Goal: Information Seeking & Learning: Learn about a topic

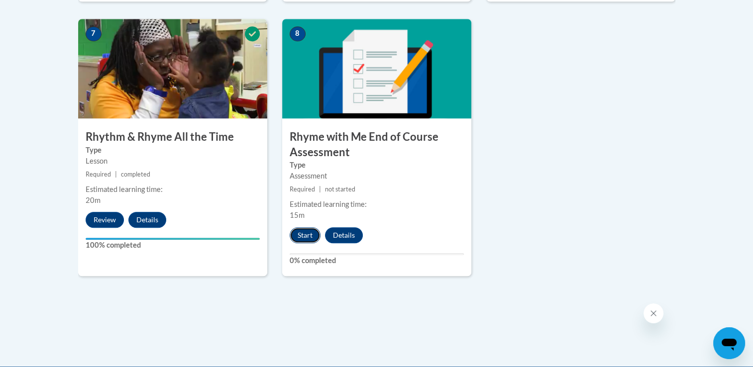
click at [300, 234] on button "Start" at bounding box center [305, 235] width 31 height 16
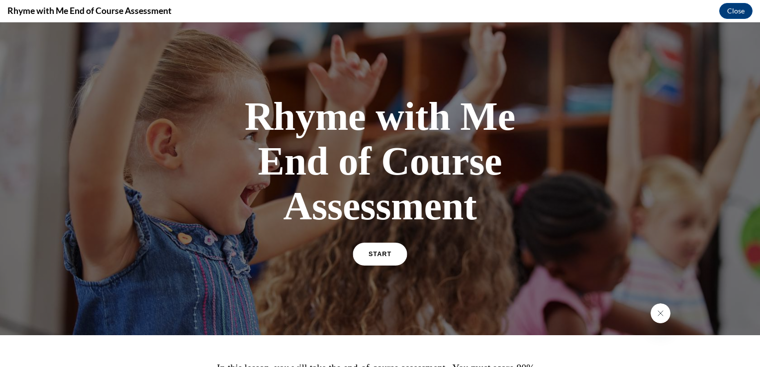
drag, startPoint x: 385, startPoint y: 252, endPoint x: 358, endPoint y: 254, distance: 26.5
click at [358, 254] on link "START" at bounding box center [380, 254] width 54 height 23
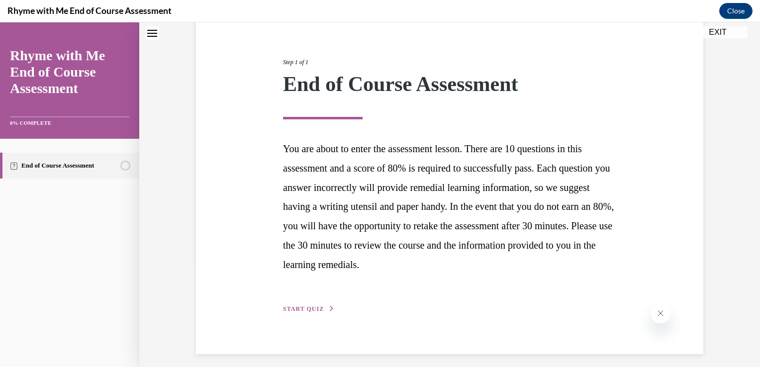
scroll to position [109, 0]
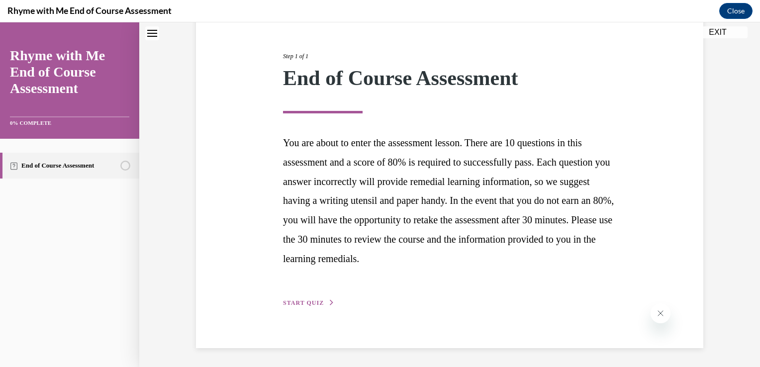
click at [304, 300] on span "START QUIZ" at bounding box center [303, 303] width 41 height 7
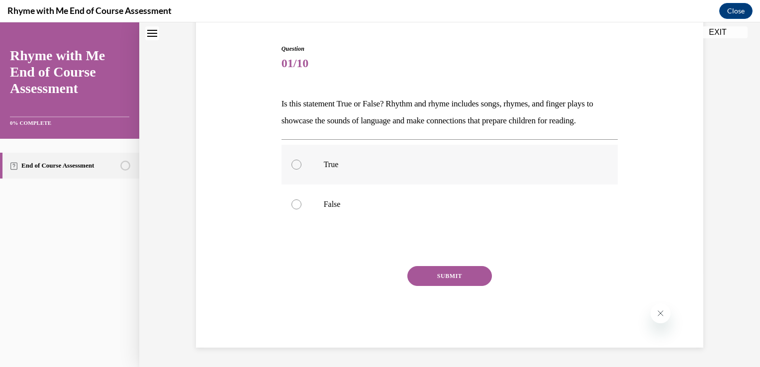
click at [294, 166] on div at bounding box center [297, 165] width 10 height 10
click at [294, 166] on input "True" at bounding box center [297, 165] width 10 height 10
radio input "true"
click at [443, 277] on button "SUBMIT" at bounding box center [450, 276] width 85 height 20
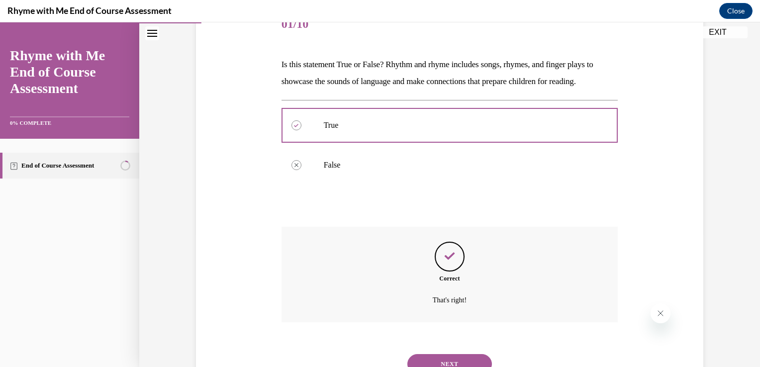
scroll to position [175, 0]
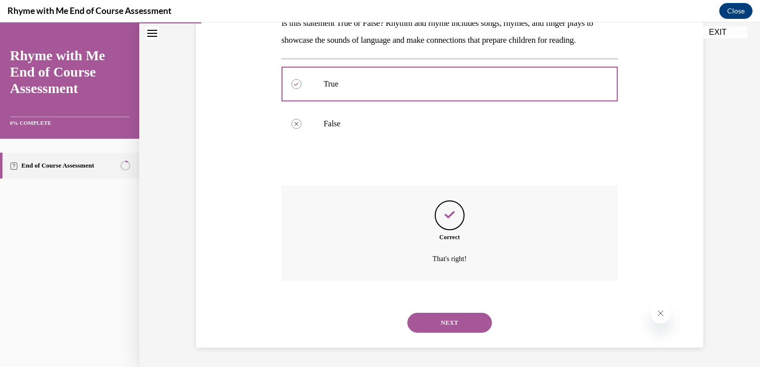
click at [445, 321] on button "NEXT" at bounding box center [450, 323] width 85 height 20
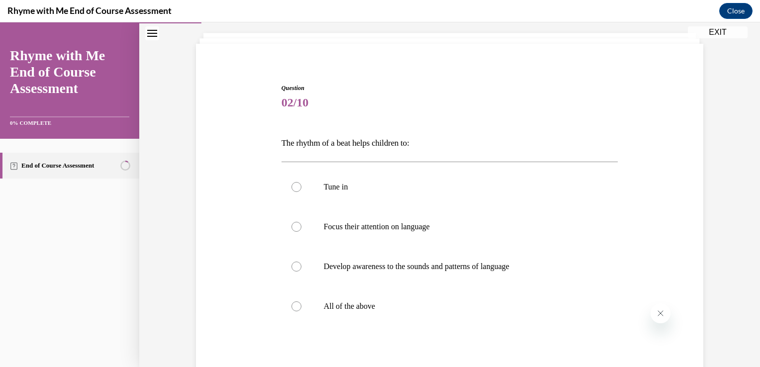
scroll to position [56, 0]
click at [287, 310] on label "All of the above" at bounding box center [450, 306] width 337 height 40
click at [292, 310] on input "All of the above" at bounding box center [297, 306] width 10 height 10
radio input "true"
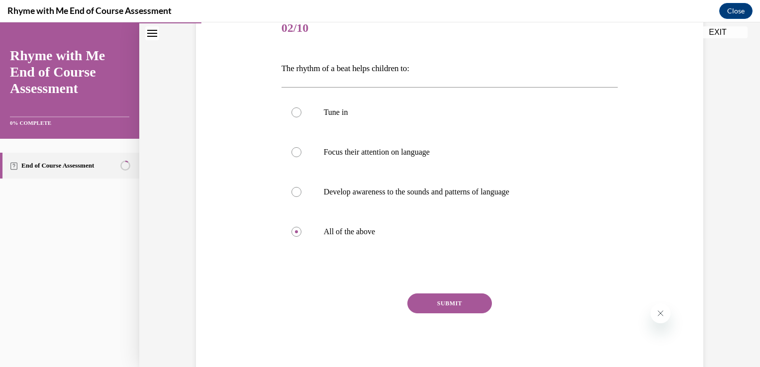
scroll to position [133, 0]
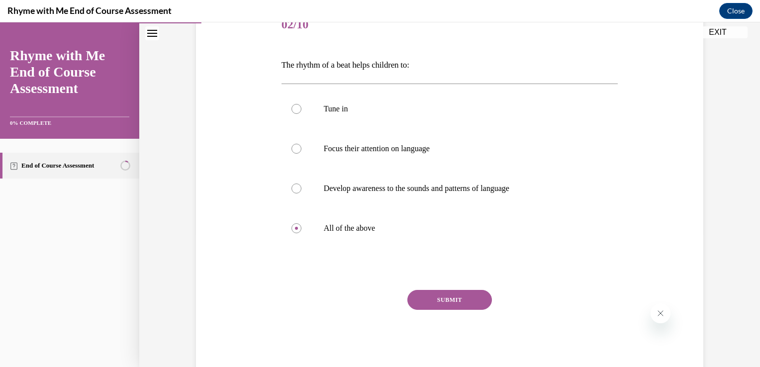
drag, startPoint x: 435, startPoint y: 298, endPoint x: 440, endPoint y: 307, distance: 10.5
click at [440, 307] on button "SUBMIT" at bounding box center [450, 300] width 85 height 20
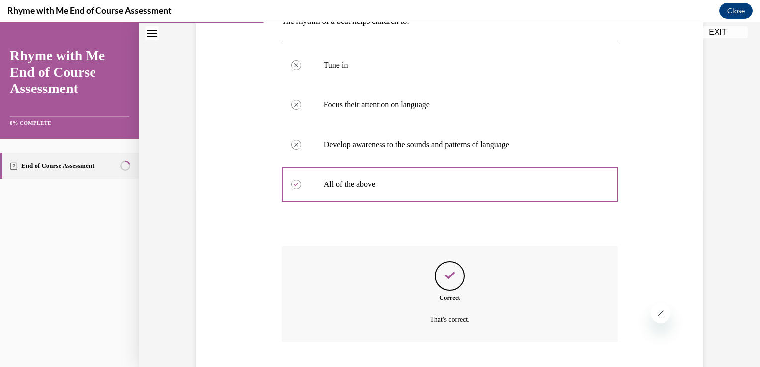
scroll to position [237, 0]
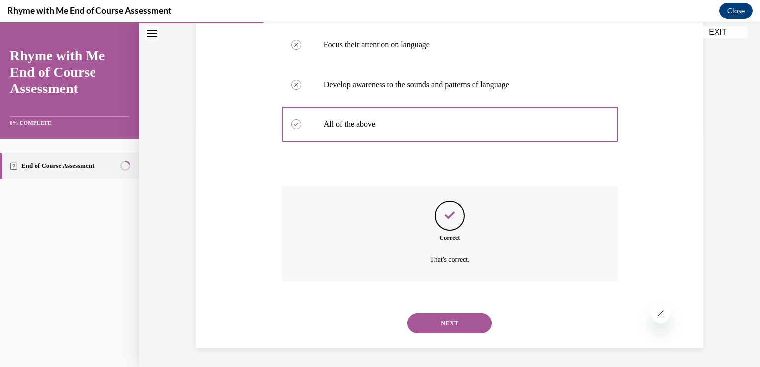
click at [444, 320] on button "NEXT" at bounding box center [450, 323] width 85 height 20
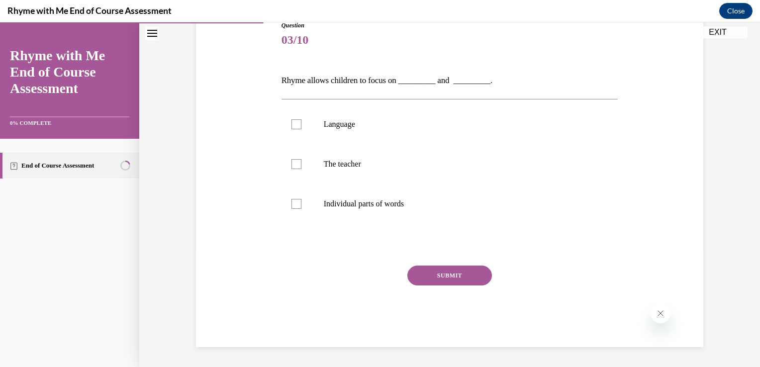
scroll to position [110, 0]
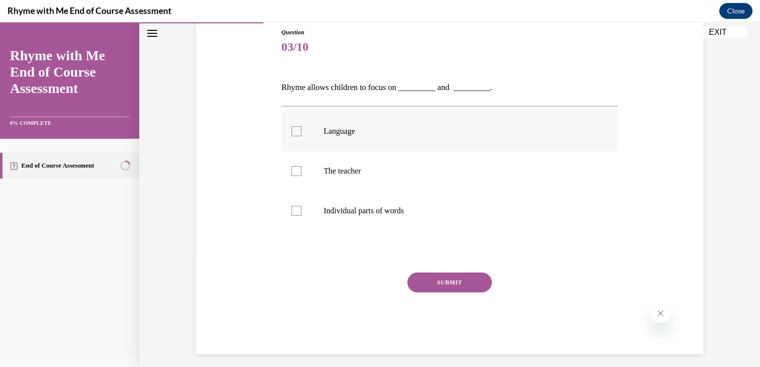
click at [292, 129] on div at bounding box center [297, 131] width 10 height 10
click at [292, 129] on input "Language" at bounding box center [297, 131] width 10 height 10
checkbox input "true"
click at [293, 211] on div at bounding box center [297, 211] width 10 height 10
click at [293, 211] on input "Individual parts of words" at bounding box center [297, 211] width 10 height 10
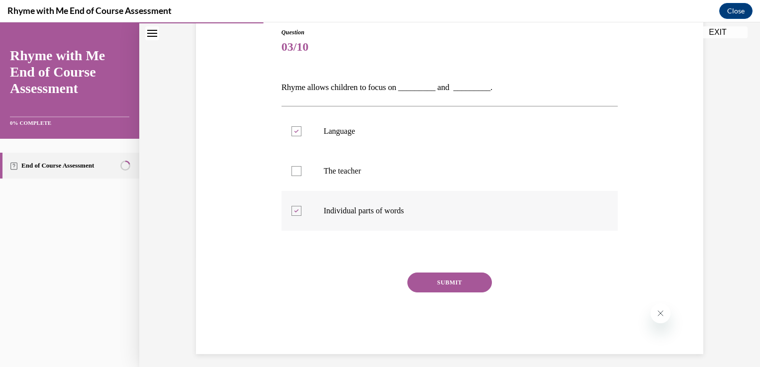
click at [294, 211] on icon at bounding box center [296, 210] width 4 height 3
click at [293, 211] on input "Individual parts of words" at bounding box center [297, 211] width 10 height 10
click at [296, 213] on div at bounding box center [297, 211] width 10 height 10
click at [296, 213] on input "Individual parts of words" at bounding box center [297, 211] width 10 height 10
checkbox input "true"
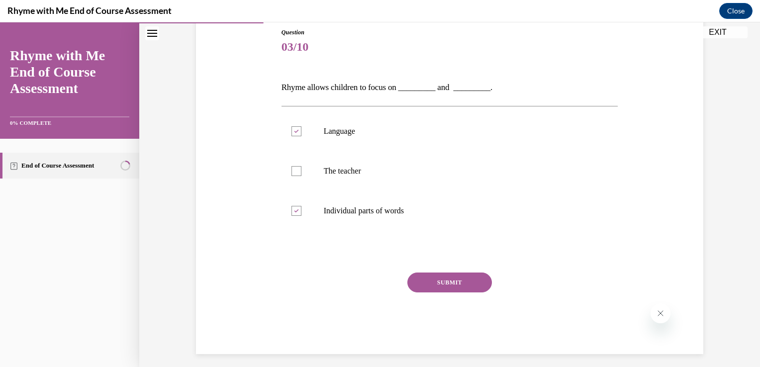
click at [448, 290] on button "SUBMIT" at bounding box center [450, 283] width 85 height 20
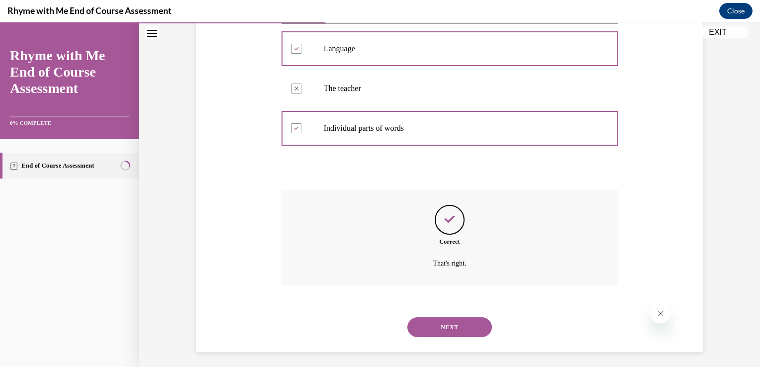
scroll to position [197, 0]
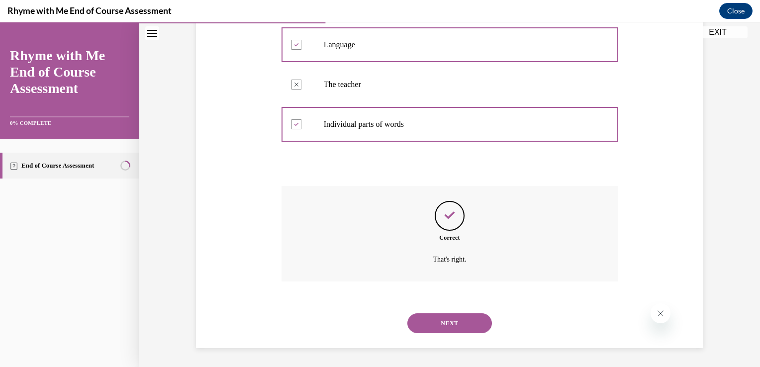
click at [450, 319] on button "NEXT" at bounding box center [450, 323] width 85 height 20
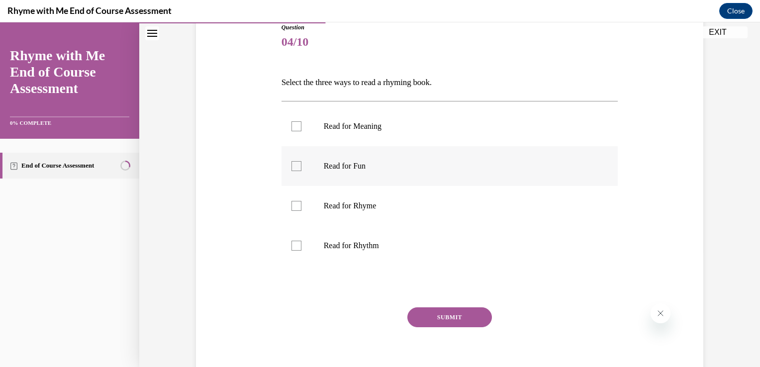
scroll to position [116, 0]
click at [292, 165] on div at bounding box center [297, 165] width 10 height 10
click at [292, 165] on input "Read for Fun" at bounding box center [297, 165] width 10 height 10
checkbox input "true"
click at [293, 210] on label "Read for Rhyme" at bounding box center [450, 205] width 337 height 40
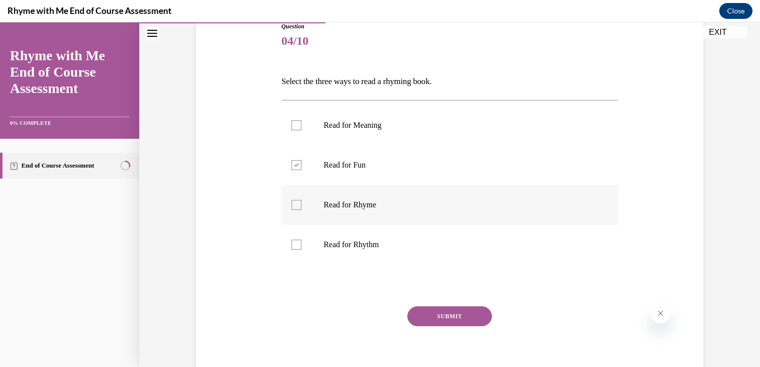
click at [293, 210] on input "Read for Rhyme" at bounding box center [297, 205] width 10 height 10
checkbox input "true"
click at [293, 242] on div at bounding box center [297, 245] width 10 height 10
click at [293, 242] on input "Read for Rhythm" at bounding box center [297, 245] width 10 height 10
checkbox input "true"
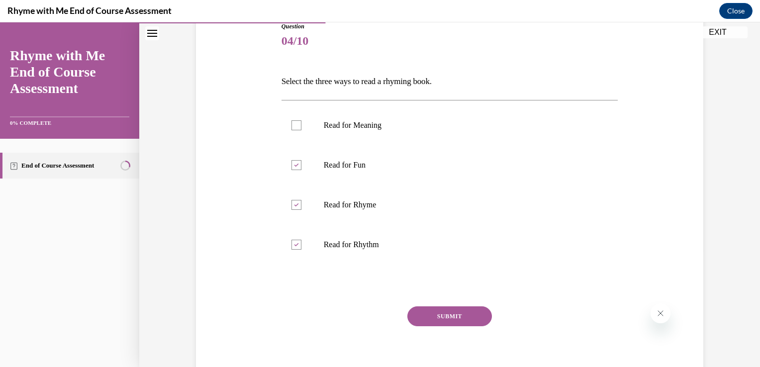
click at [450, 313] on button "SUBMIT" at bounding box center [450, 317] width 85 height 20
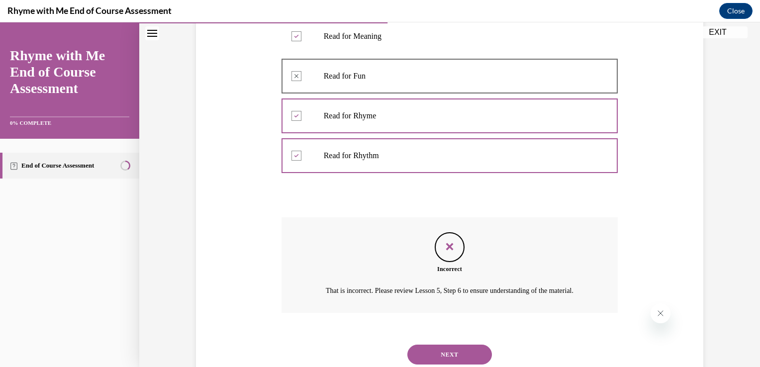
scroll to position [249, 0]
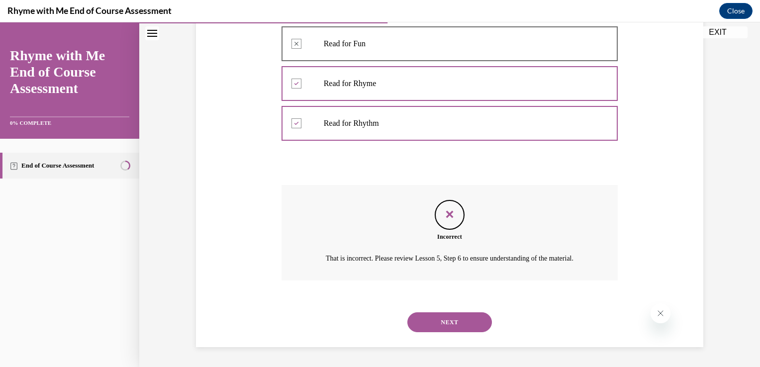
click at [439, 320] on button "NEXT" at bounding box center [450, 322] width 85 height 20
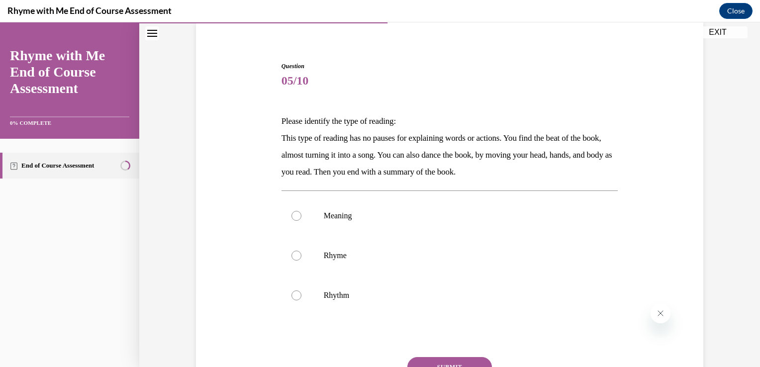
scroll to position [97, 0]
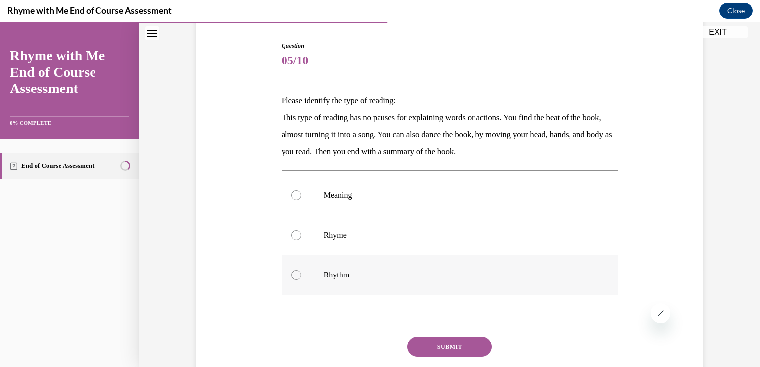
click at [293, 276] on div at bounding box center [297, 275] width 10 height 10
click at [293, 276] on input "Rhythm" at bounding box center [297, 275] width 10 height 10
radio input "true"
click at [449, 344] on button "SUBMIT" at bounding box center [450, 347] width 85 height 20
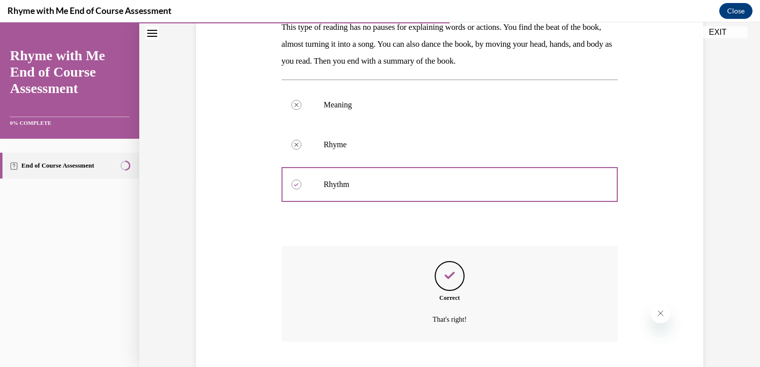
scroll to position [248, 0]
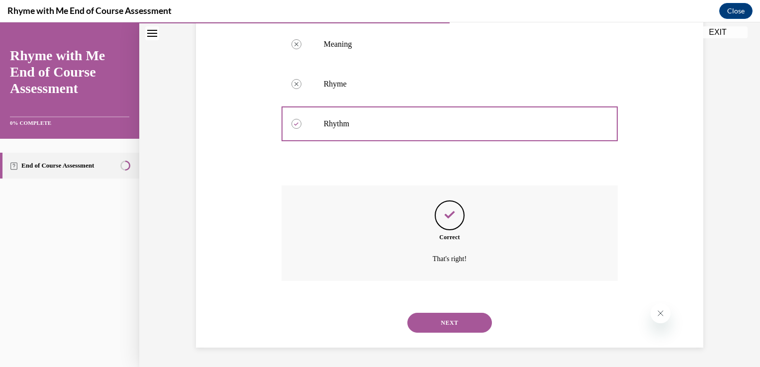
click at [439, 325] on button "NEXT" at bounding box center [450, 323] width 85 height 20
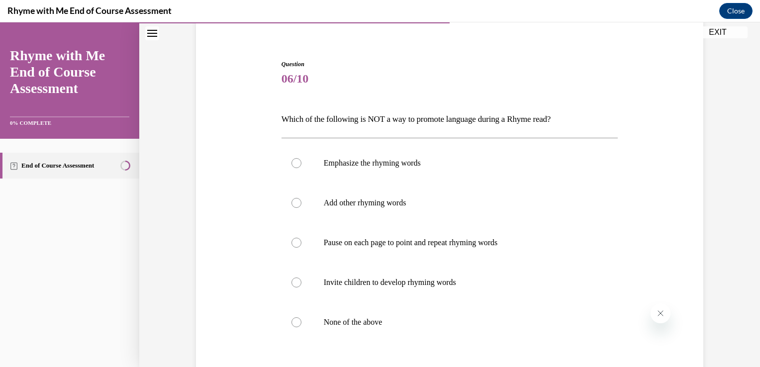
scroll to position [95, 0]
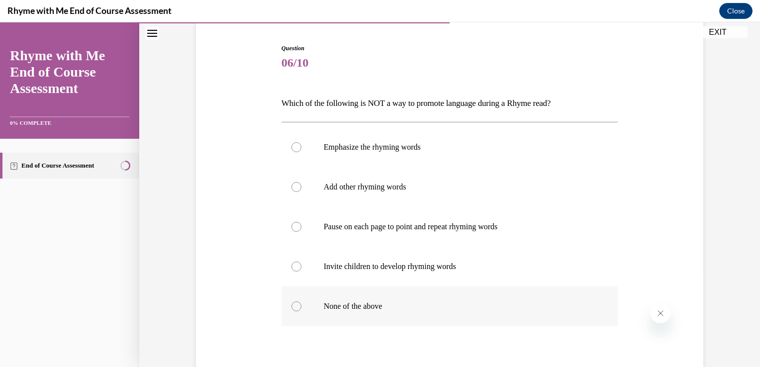
click at [293, 304] on div at bounding box center [297, 307] width 10 height 10
click at [293, 304] on input "None of the above" at bounding box center [297, 307] width 10 height 10
radio input "true"
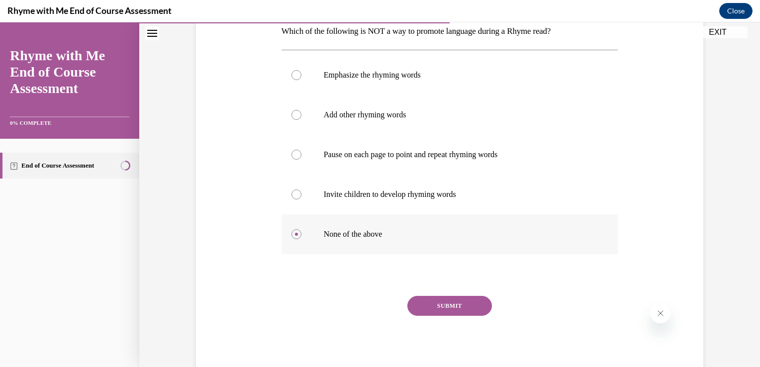
scroll to position [167, 0]
click at [432, 300] on button "SUBMIT" at bounding box center [450, 306] width 85 height 20
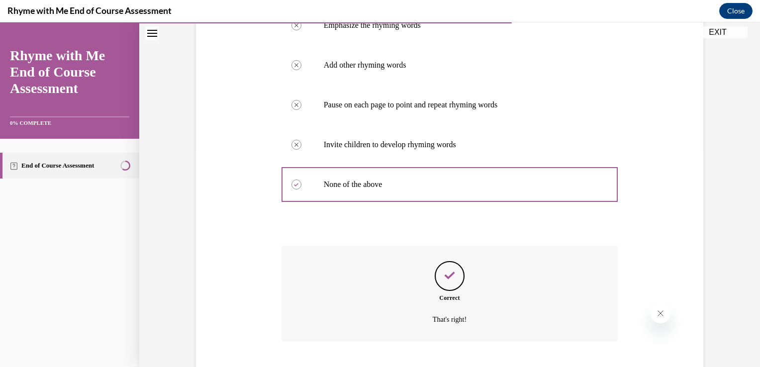
scroll to position [277, 0]
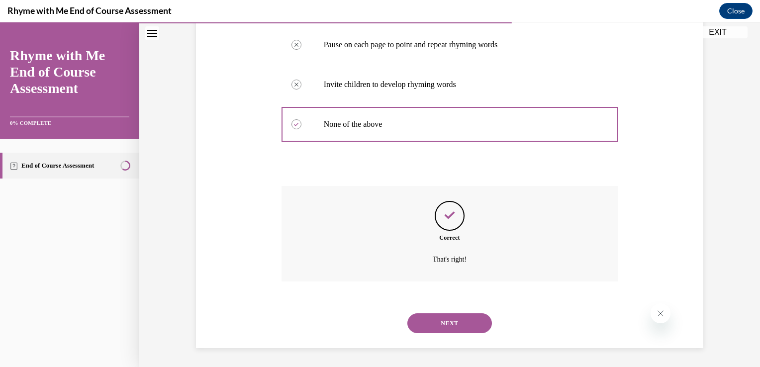
click at [446, 326] on button "NEXT" at bounding box center [450, 323] width 85 height 20
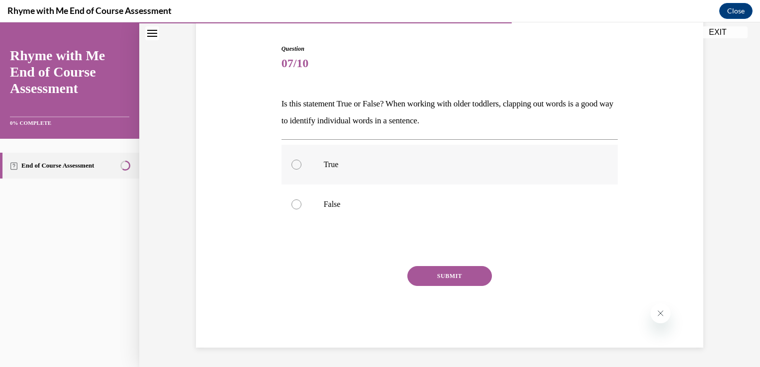
click at [292, 165] on div at bounding box center [297, 165] width 10 height 10
click at [292, 165] on input "True" at bounding box center [297, 165] width 10 height 10
radio input "true"
click at [442, 277] on button "SUBMIT" at bounding box center [450, 276] width 85 height 20
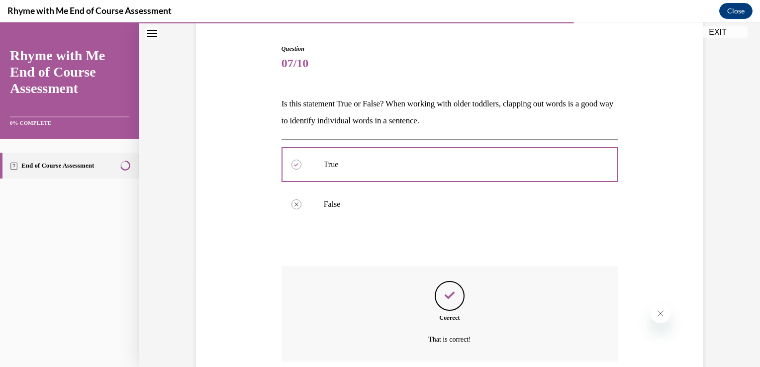
scroll to position [175, 0]
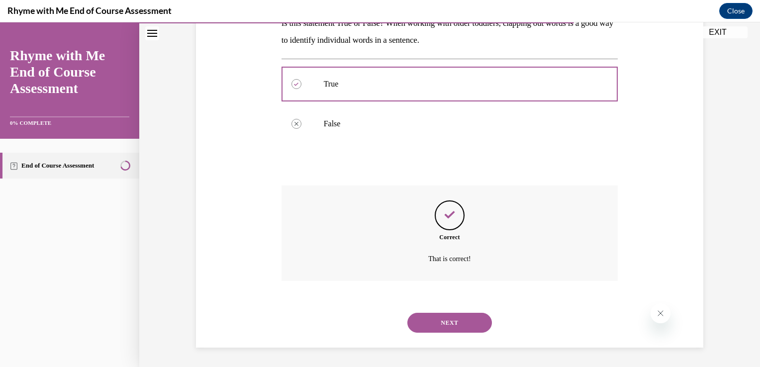
click at [452, 323] on button "NEXT" at bounding box center [450, 323] width 85 height 20
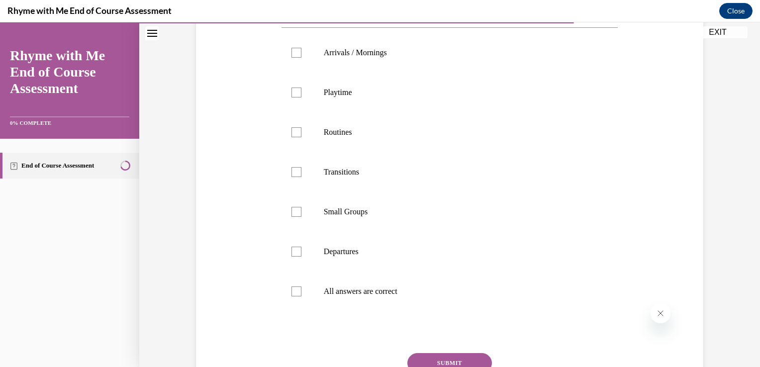
scroll to position [191, 0]
click at [293, 290] on div at bounding box center [297, 290] width 10 height 10
click at [293, 290] on input "All answers are correct" at bounding box center [297, 290] width 10 height 10
checkbox input "true"
click at [443, 355] on button "SUBMIT" at bounding box center [450, 361] width 85 height 20
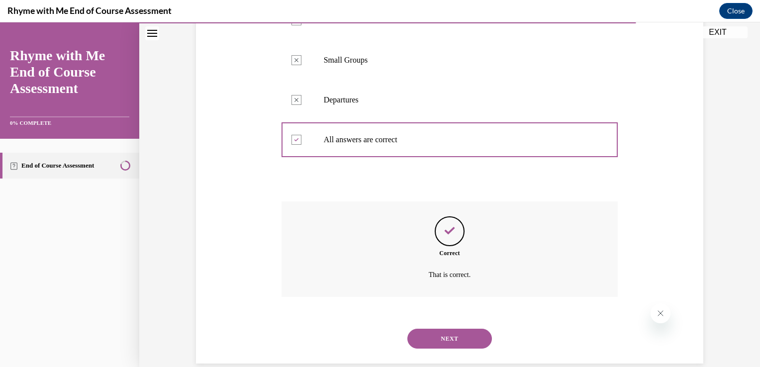
scroll to position [356, 0]
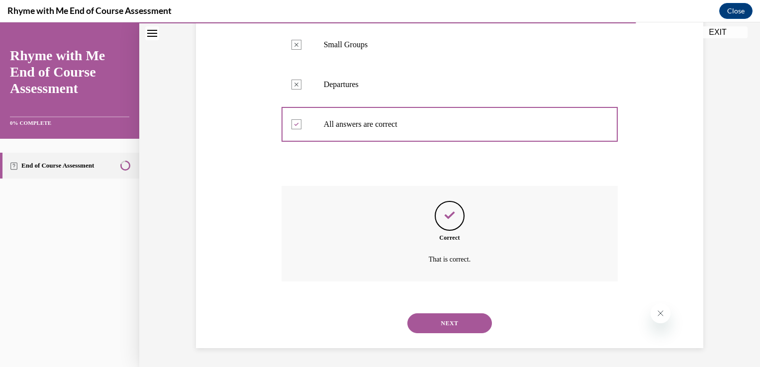
click at [443, 328] on button "NEXT" at bounding box center [450, 323] width 85 height 20
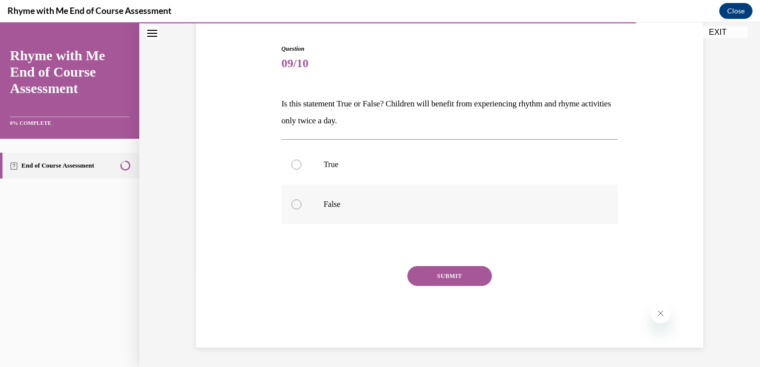
click at [293, 206] on div at bounding box center [297, 205] width 10 height 10
click at [293, 206] on input "False" at bounding box center [297, 205] width 10 height 10
radio input "true"
click at [440, 271] on button "SUBMIT" at bounding box center [450, 276] width 85 height 20
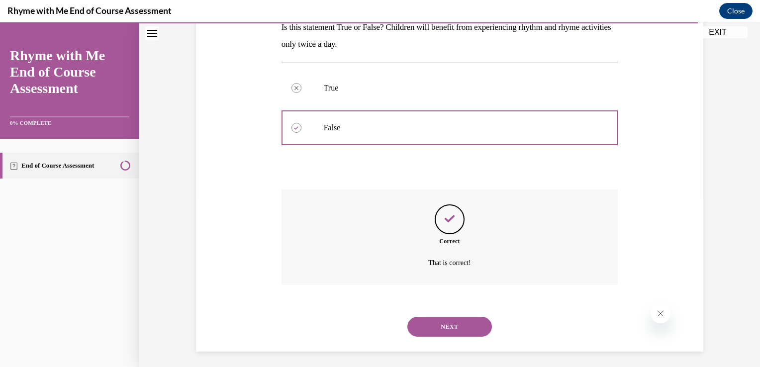
scroll to position [175, 0]
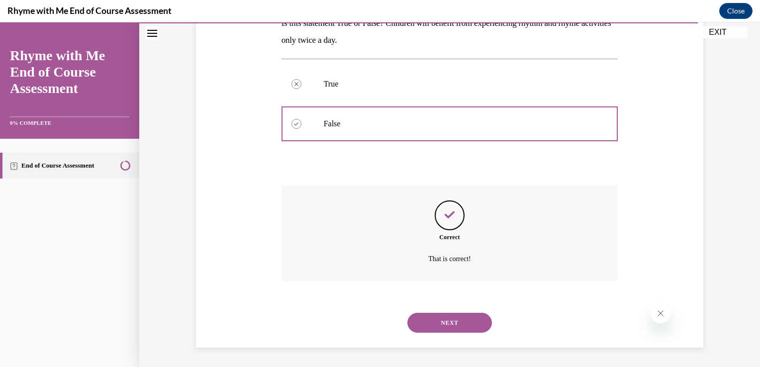
click at [444, 321] on button "NEXT" at bounding box center [450, 323] width 85 height 20
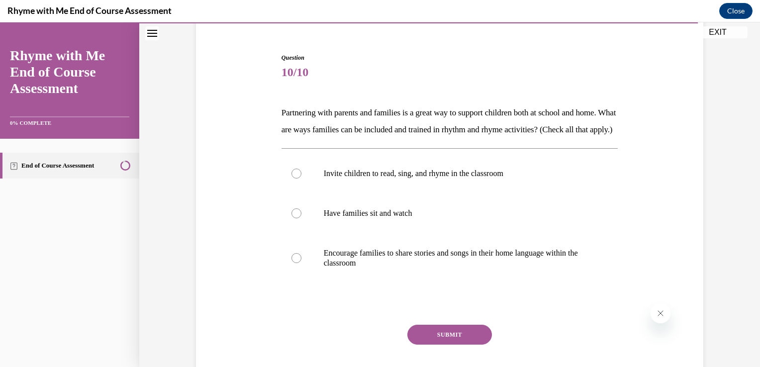
scroll to position [86, 0]
click at [292, 263] on div at bounding box center [297, 258] width 10 height 10
click at [292, 263] on input "Encourage families to share stories and songs in their home language within the…" at bounding box center [297, 258] width 10 height 10
radio input "true"
click at [292, 218] on div at bounding box center [297, 213] width 10 height 10
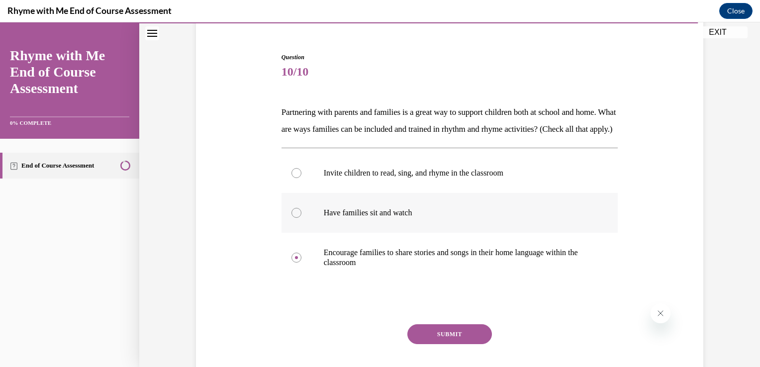
click at [292, 218] on input "Have families sit and watch" at bounding box center [297, 213] width 10 height 10
radio input "true"
click at [292, 178] on div at bounding box center [297, 173] width 10 height 10
click at [292, 178] on input "Invite children to read, sing, and rhyme in the classroom" at bounding box center [297, 173] width 10 height 10
radio input "true"
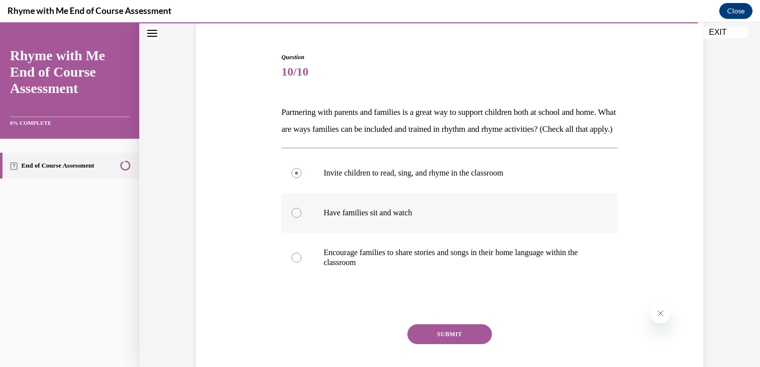
click at [294, 218] on div at bounding box center [297, 213] width 10 height 10
click at [294, 218] on input "Have families sit and watch" at bounding box center [297, 213] width 10 height 10
radio input "true"
click at [292, 178] on div at bounding box center [297, 173] width 10 height 10
click at [292, 178] on input "Invite children to read, sing, and rhyme in the classroom" at bounding box center [297, 173] width 10 height 10
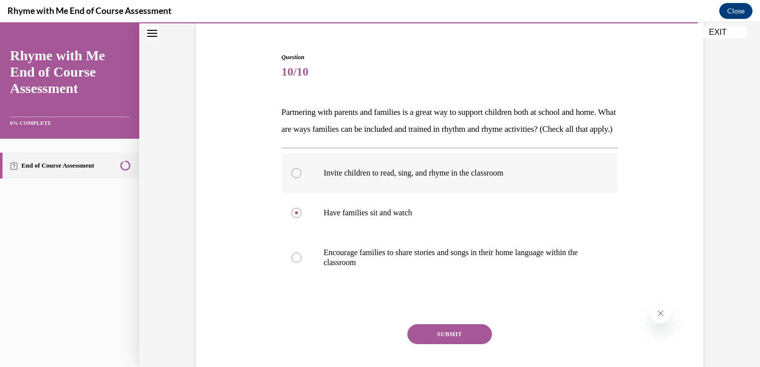
radio input "true"
click at [292, 218] on div at bounding box center [297, 213] width 10 height 10
click at [292, 218] on input "Have families sit and watch" at bounding box center [297, 213] width 10 height 10
radio input "true"
click at [294, 263] on div at bounding box center [297, 258] width 10 height 10
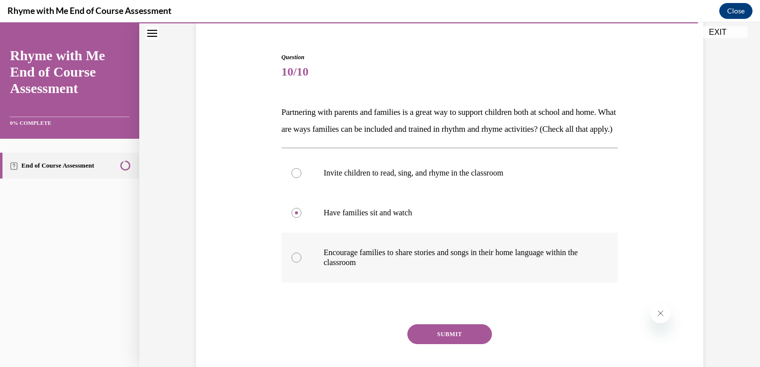
click at [294, 263] on input "Encourage families to share stories and songs in their home language within the…" at bounding box center [297, 258] width 10 height 10
radio input "true"
click at [446, 344] on button "SUBMIT" at bounding box center [450, 334] width 85 height 20
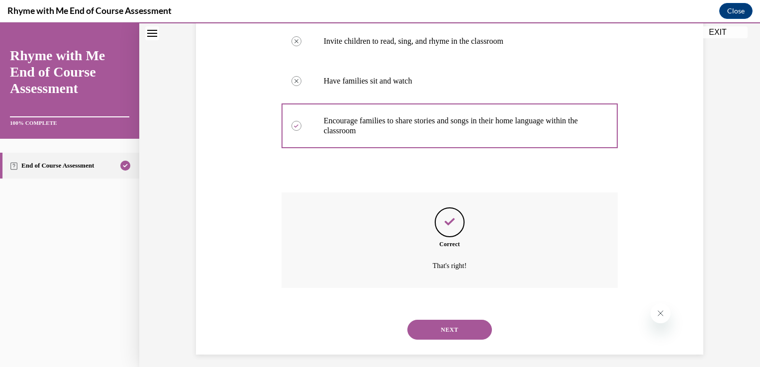
scroll to position [241, 0]
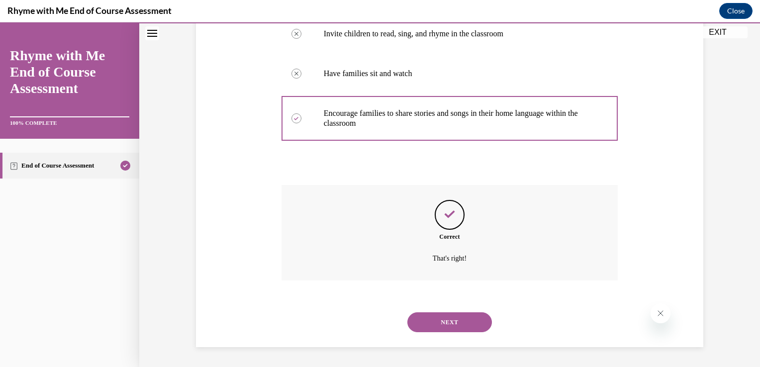
click at [448, 322] on button "NEXT" at bounding box center [450, 322] width 85 height 20
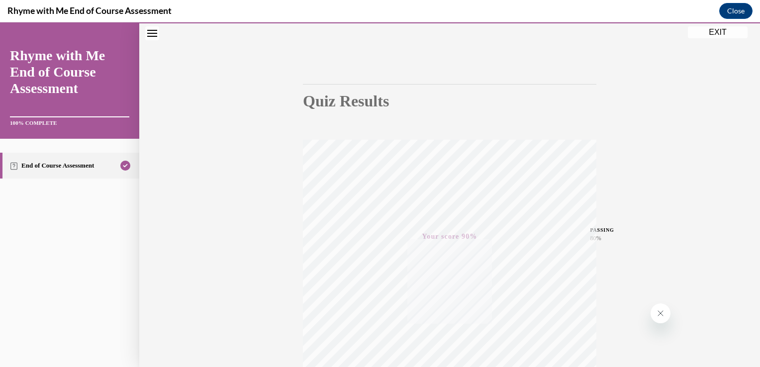
scroll to position [53, 0]
click at [717, 33] on button "EXIT" at bounding box center [718, 32] width 60 height 12
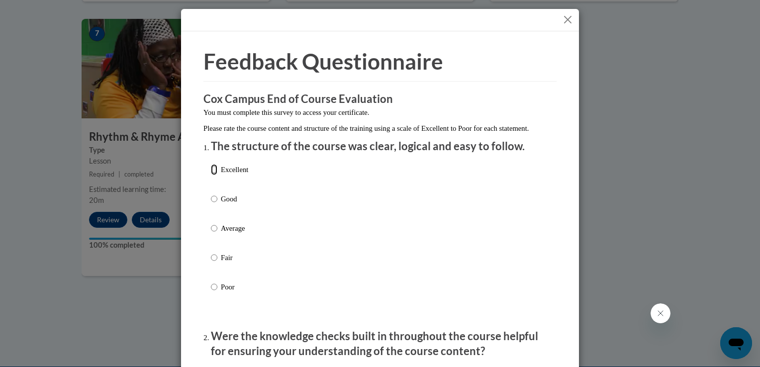
click at [211, 175] on input "Excellent" at bounding box center [214, 169] width 6 height 11
radio input "true"
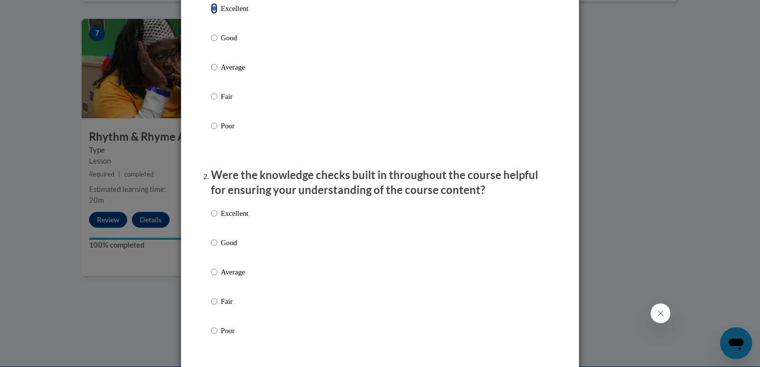
scroll to position [163, 0]
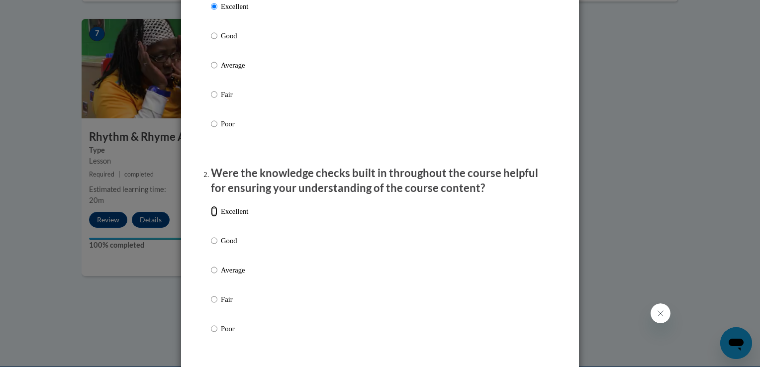
click at [211, 217] on input "Excellent" at bounding box center [214, 211] width 6 height 11
radio input "true"
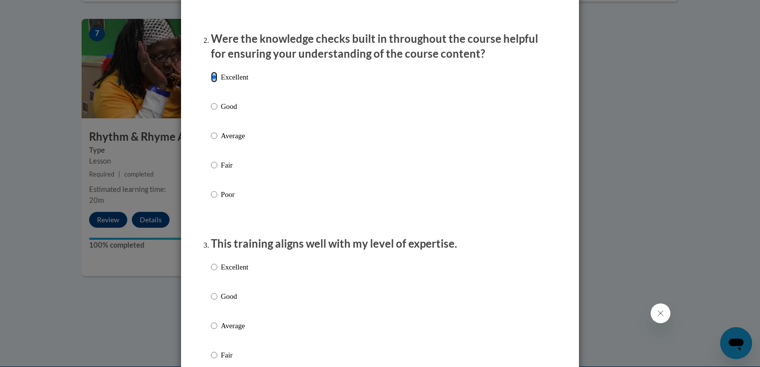
scroll to position [299, 0]
click at [211, 272] on input "Excellent" at bounding box center [214, 266] width 6 height 11
radio input "true"
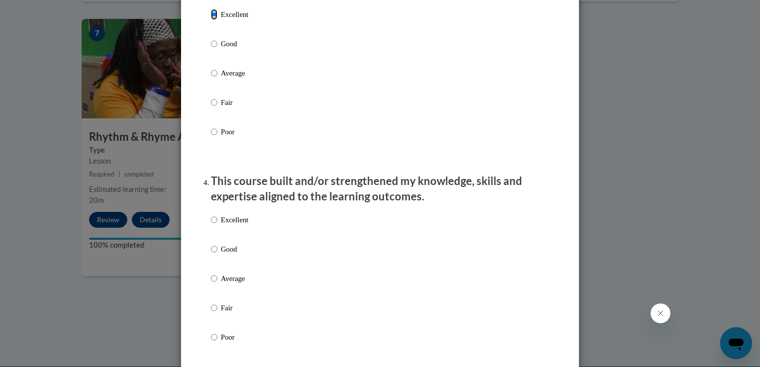
scroll to position [579, 0]
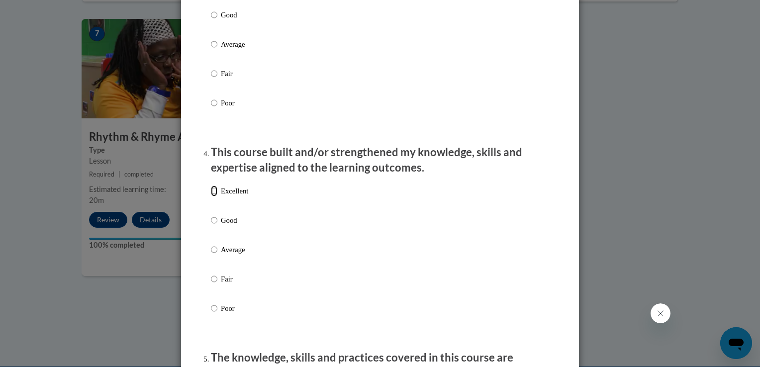
click at [212, 197] on input "Excellent" at bounding box center [214, 191] width 6 height 11
radio input "true"
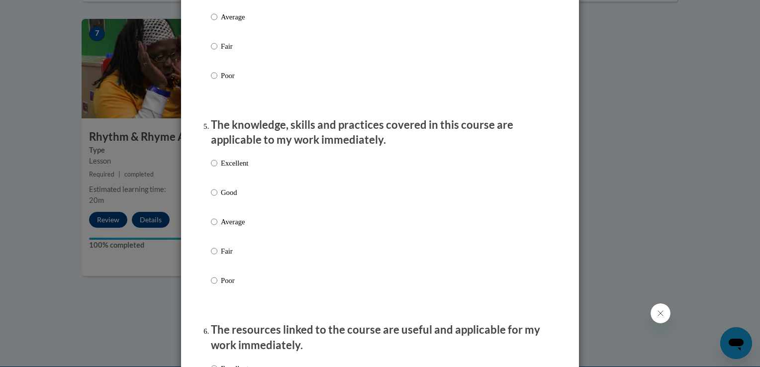
scroll to position [816, 0]
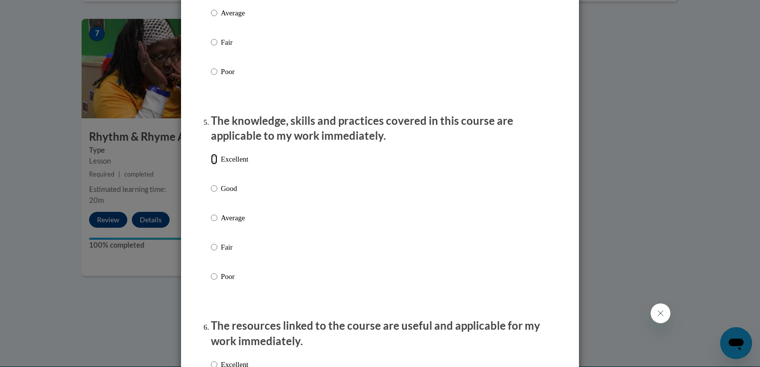
click at [211, 165] on input "Excellent" at bounding box center [214, 159] width 6 height 11
radio input "true"
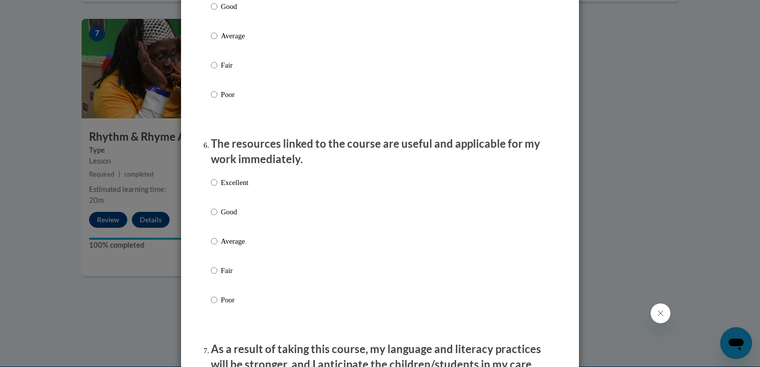
scroll to position [999, 0]
click at [211, 187] on input "Excellent" at bounding box center [214, 181] width 6 height 11
radio input "true"
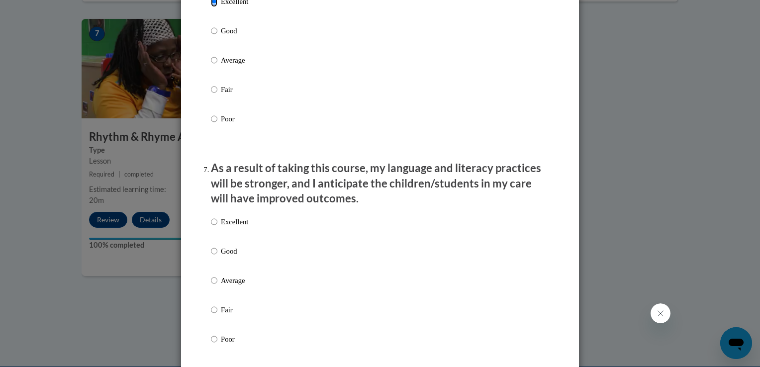
scroll to position [1180, 0]
click at [211, 226] on input "Excellent" at bounding box center [214, 220] width 6 height 11
radio input "true"
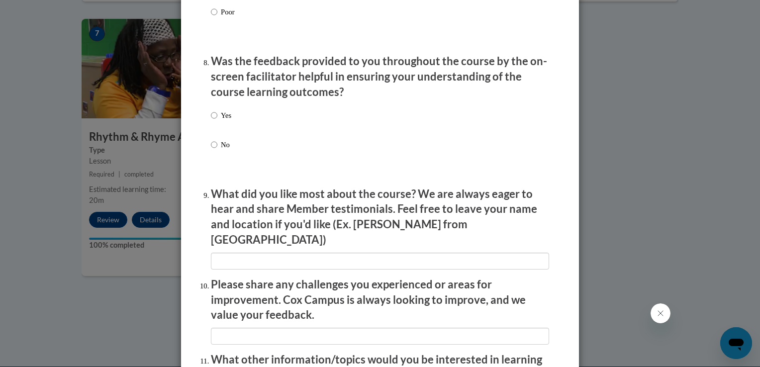
scroll to position [1507, 0]
click at [211, 121] on input "Yes" at bounding box center [214, 115] width 6 height 11
radio input "true"
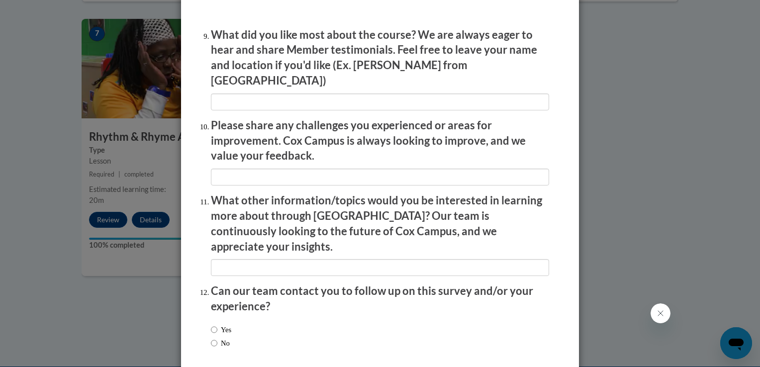
scroll to position [1705, 0]
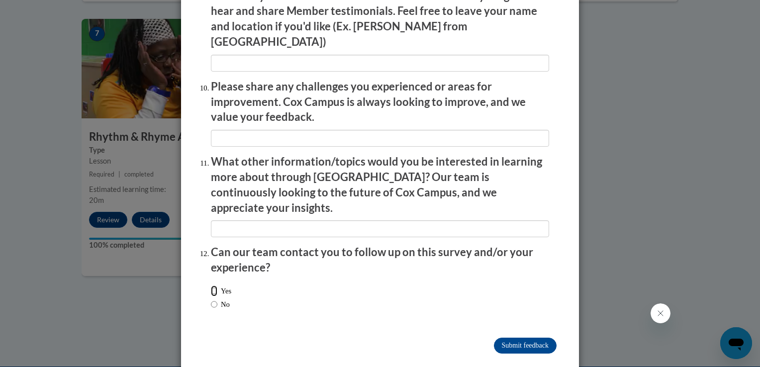
click at [211, 286] on input "Yes" at bounding box center [214, 291] width 6 height 11
radio input "true"
click at [513, 338] on input "Submit feedback" at bounding box center [525, 346] width 63 height 16
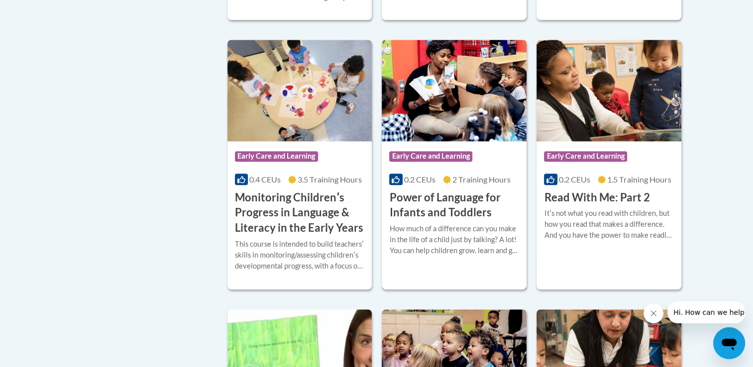
scroll to position [914, 0]
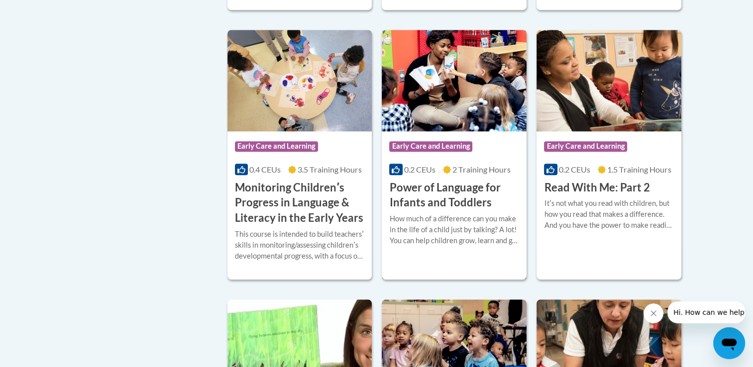
drag, startPoint x: 452, startPoint y: 223, endPoint x: 416, endPoint y: 217, distance: 36.3
drag, startPoint x: 416, startPoint y: 217, endPoint x: 460, endPoint y: 170, distance: 64.1
click at [460, 159] on div "Course Category: Early Care and Learning" at bounding box center [454, 147] width 130 height 22
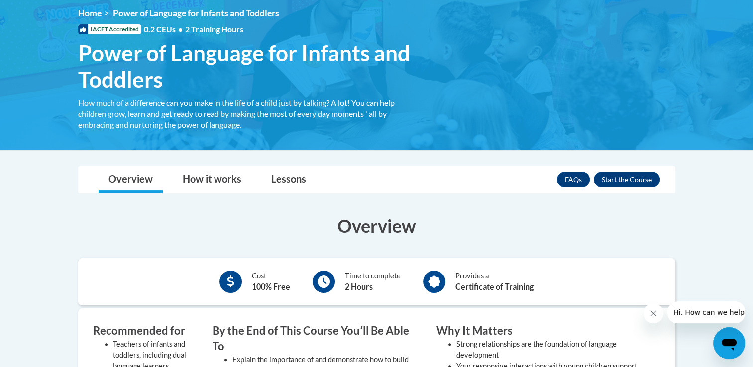
scroll to position [136, 0]
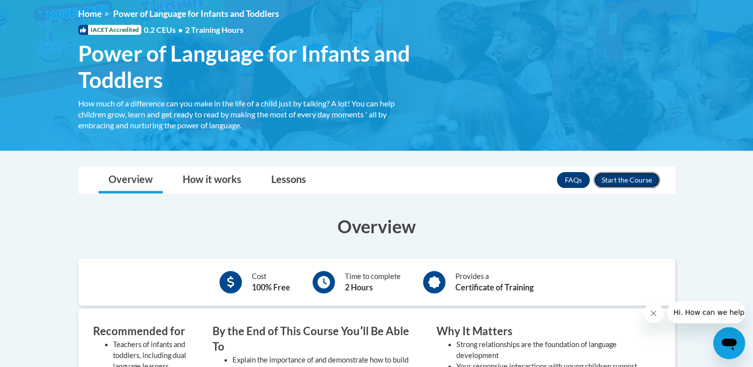
click at [623, 177] on button "Enroll" at bounding box center [627, 180] width 66 height 16
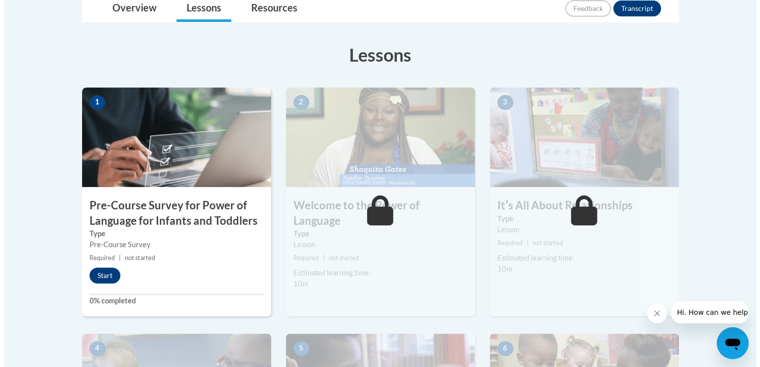
scroll to position [248, 0]
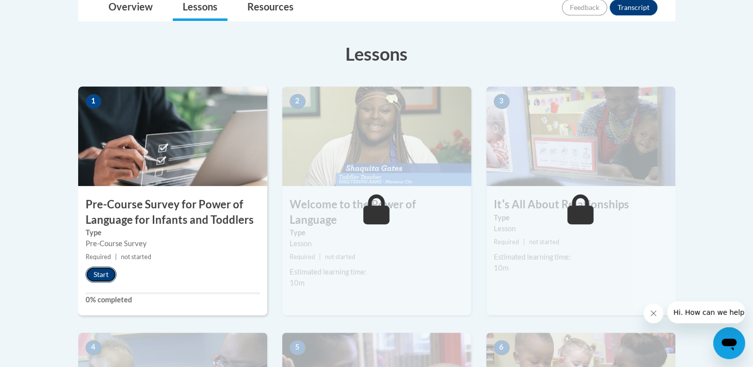
click at [94, 273] on button "Start" at bounding box center [101, 275] width 31 height 16
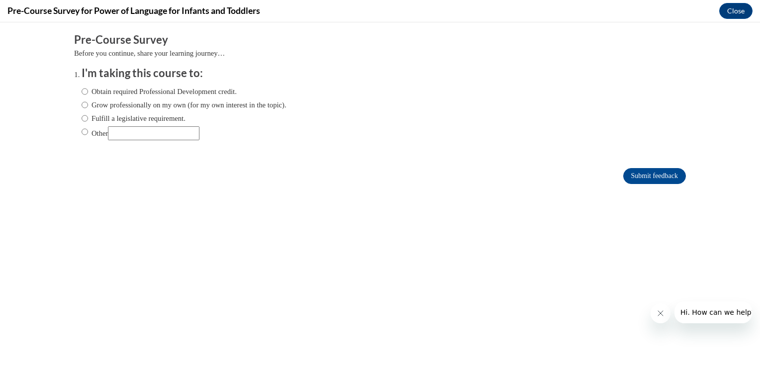
scroll to position [0, 0]
click at [82, 104] on input "Grow professionally on my own (for my own interest in the topic)." at bounding box center [85, 105] width 6 height 11
radio input "true"
drag, startPoint x: 651, startPoint y: 173, endPoint x: 667, endPoint y: 176, distance: 16.1
drag, startPoint x: 667, startPoint y: 176, endPoint x: 695, endPoint y: 140, distance: 45.0
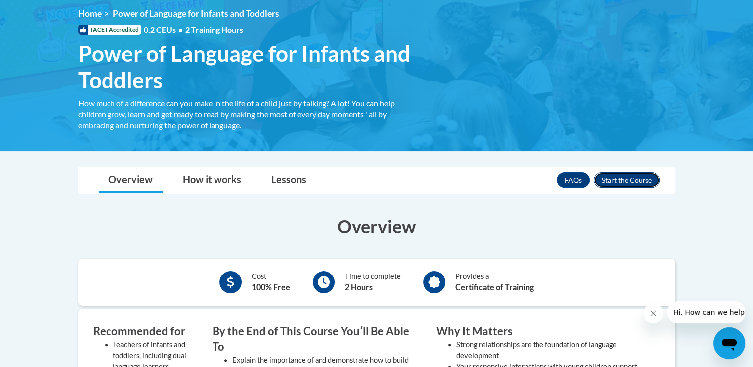
click at [630, 182] on button "Enroll" at bounding box center [627, 180] width 66 height 16
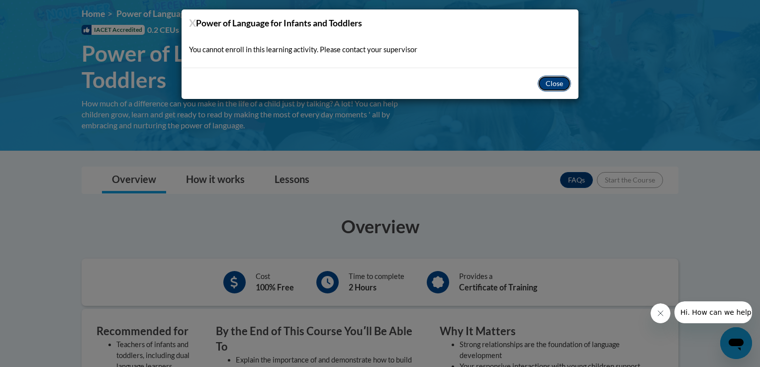
click at [547, 82] on button "Close" at bounding box center [554, 84] width 33 height 16
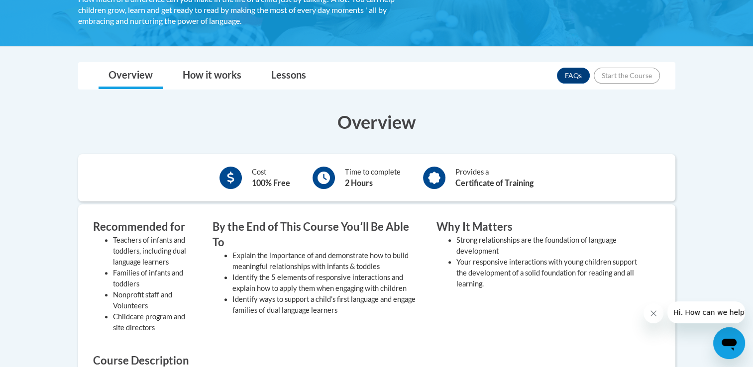
scroll to position [240, 0]
drag, startPoint x: 295, startPoint y: 80, endPoint x: 287, endPoint y: 73, distance: 11.3
click at [266, 62] on div "× Close Course Enrollment Please select... × Close ×" at bounding box center [376, 62] width 627 height 0
click at [271, 69] on link "Lessons" at bounding box center [288, 76] width 55 height 26
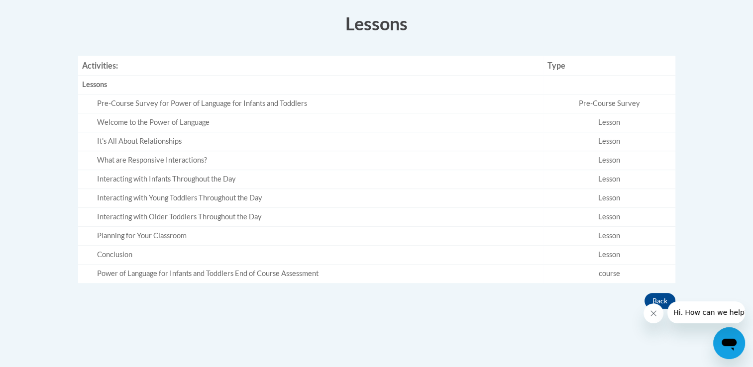
scroll to position [340, 0]
click at [659, 296] on button "Back" at bounding box center [659, 301] width 31 height 16
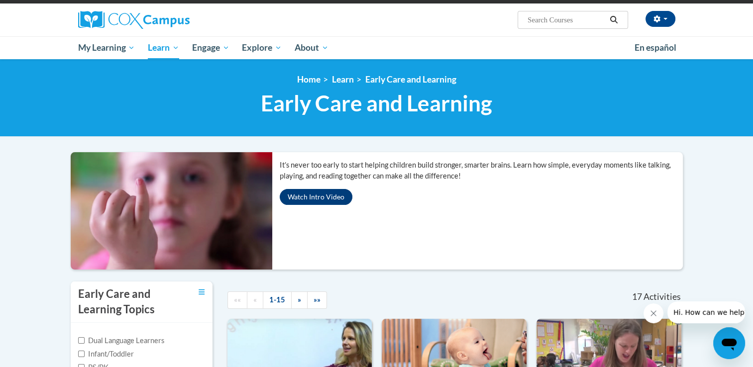
scroll to position [70, 0]
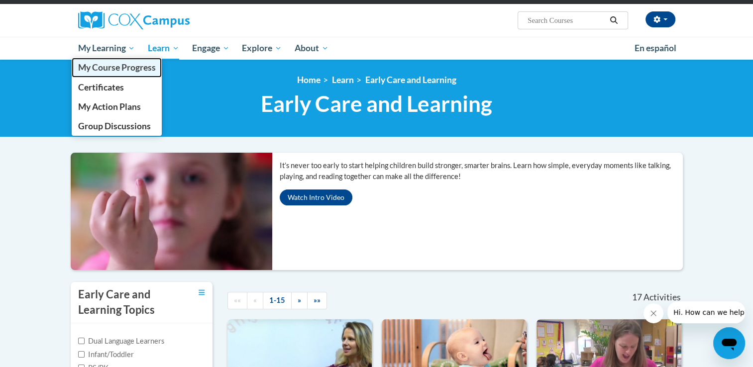
click at [116, 65] on span "My Course Progress" at bounding box center [117, 67] width 78 height 10
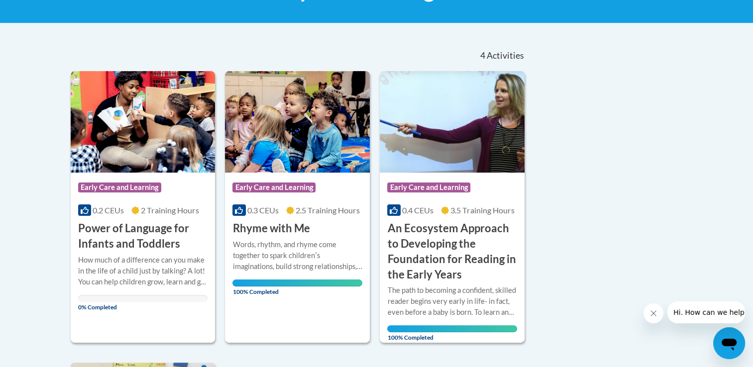
scroll to position [185, 0]
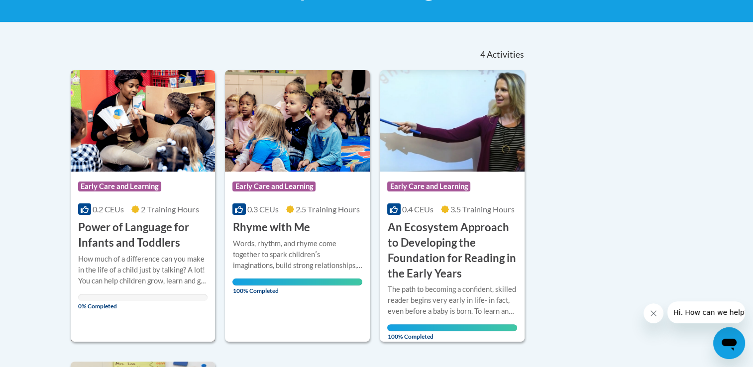
click at [124, 193] on span "Early Care and Learning" at bounding box center [121, 188] width 86 height 12
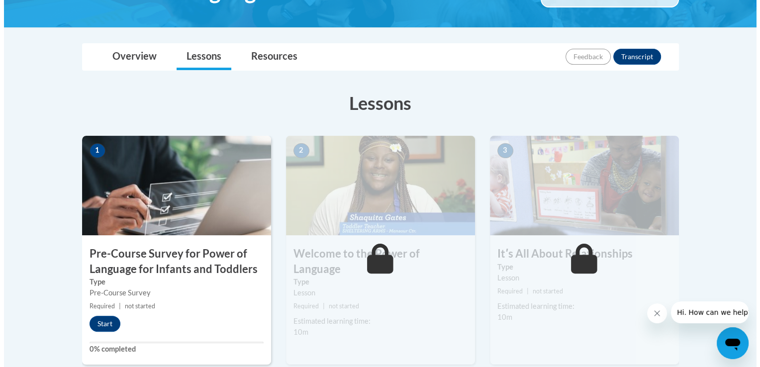
scroll to position [200, 0]
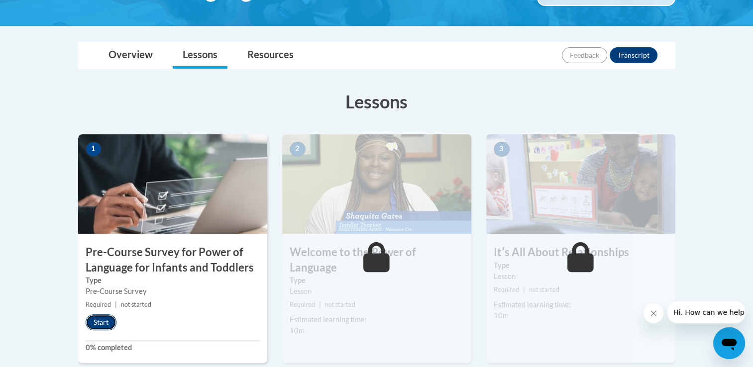
click at [105, 317] on button "Start" at bounding box center [101, 322] width 31 height 16
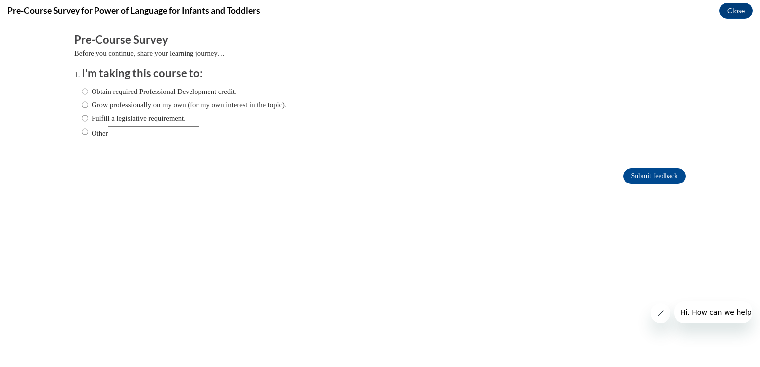
scroll to position [0, 0]
click at [82, 92] on input "Obtain required Professional Development credit." at bounding box center [85, 91] width 6 height 11
radio input "true"
click at [626, 170] on input "Submit feedback" at bounding box center [655, 176] width 63 height 16
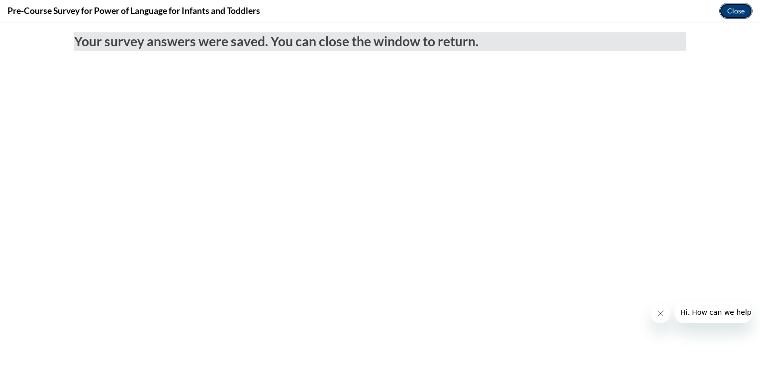
click at [735, 14] on button "Close" at bounding box center [736, 11] width 33 height 16
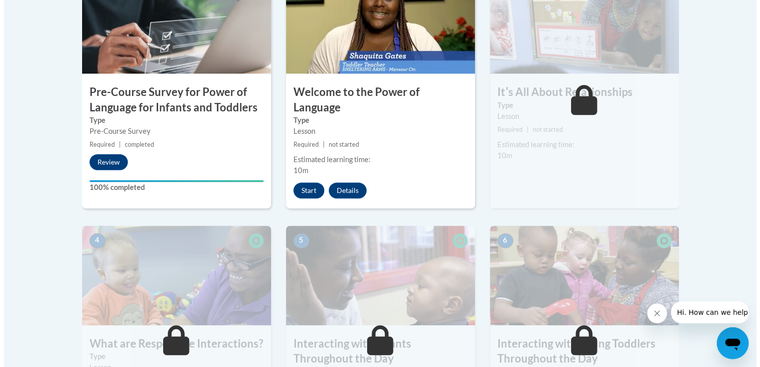
scroll to position [363, 0]
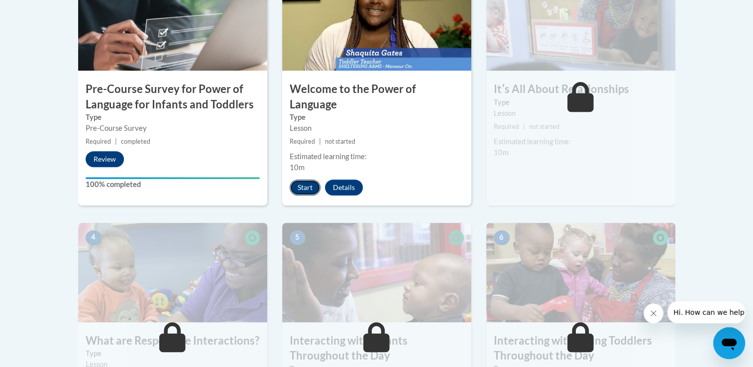
click at [302, 180] on button "Start" at bounding box center [305, 188] width 31 height 16
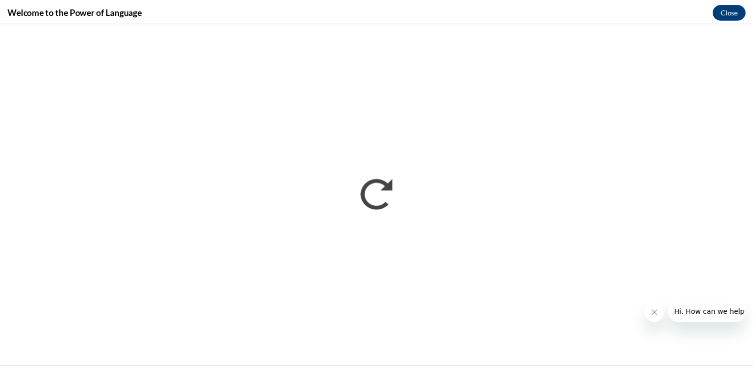
scroll to position [0, 0]
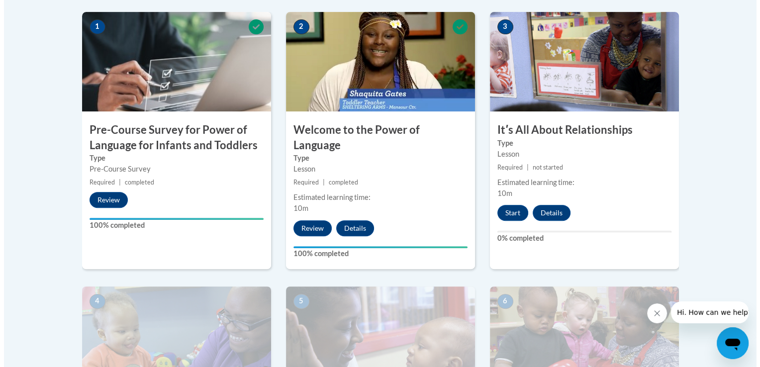
scroll to position [323, 0]
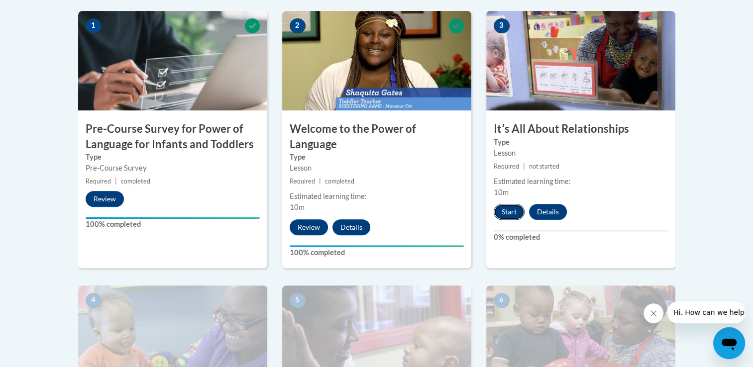
click at [508, 213] on button "Start" at bounding box center [509, 212] width 31 height 16
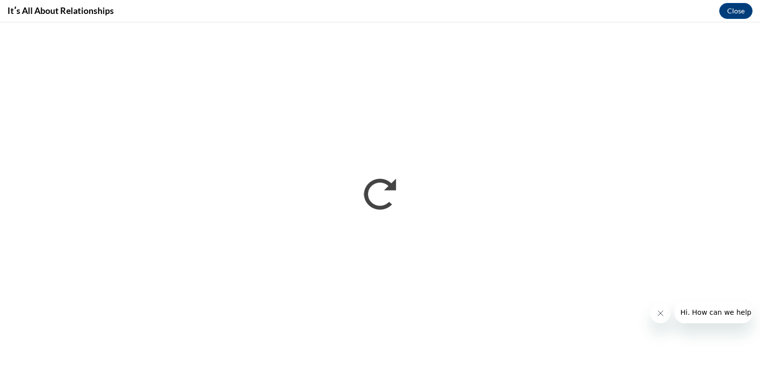
scroll to position [0, 0]
